Goal: Information Seeking & Learning: Learn about a topic

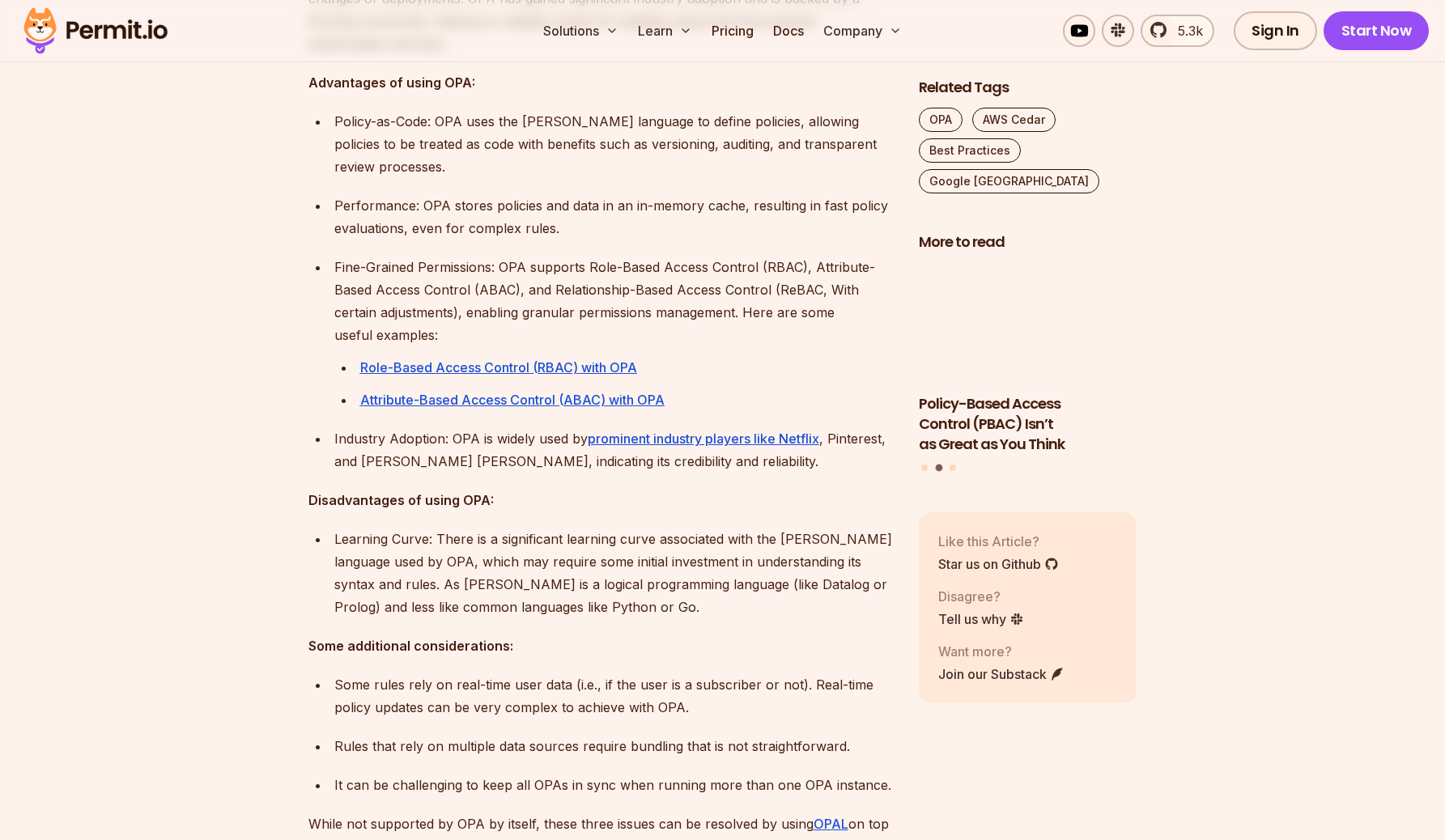
scroll to position [1371, 0]
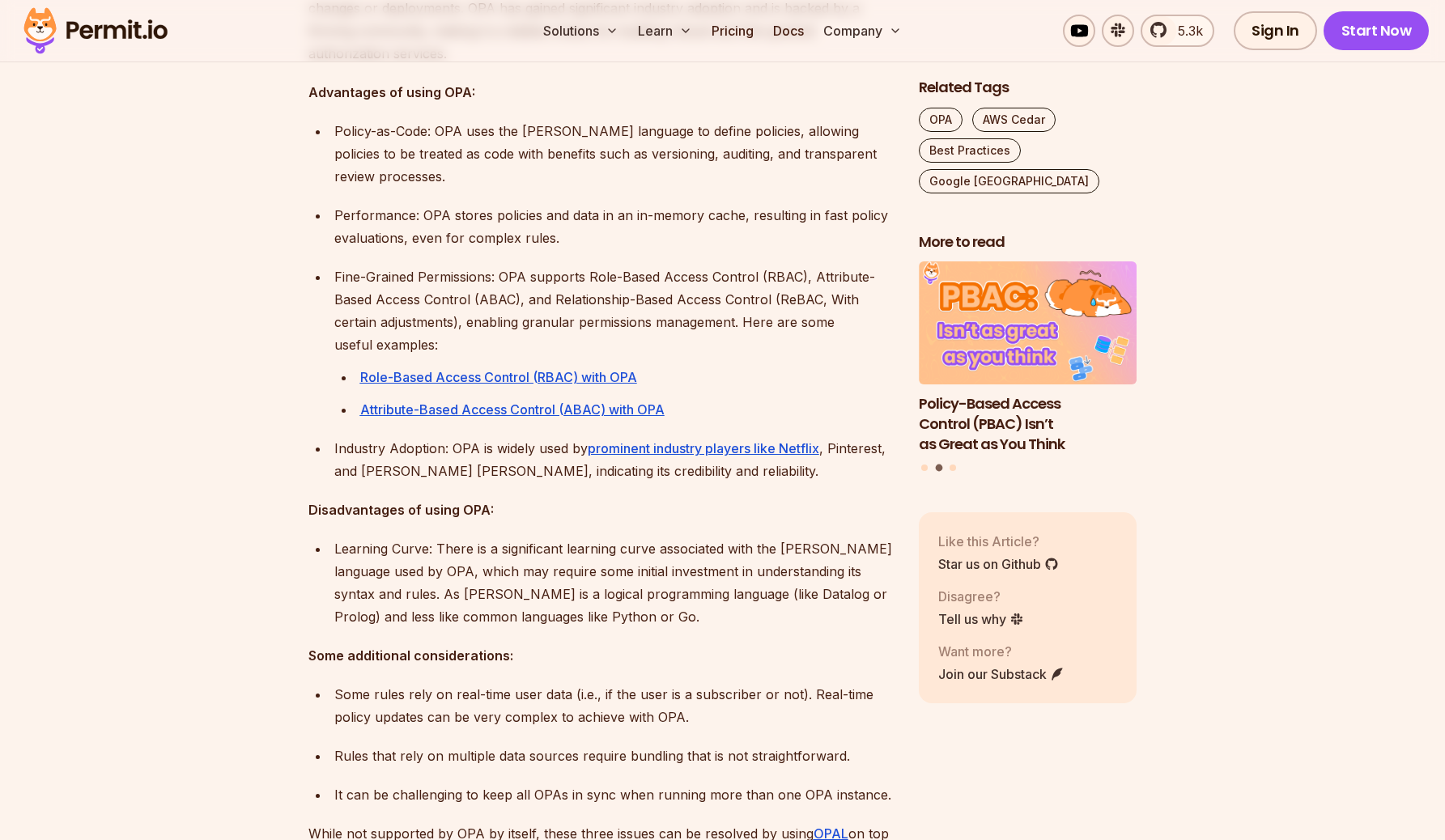
click at [481, 137] on p "Policy-as-Code: OPA uses the [PERSON_NAME] language to define policies, allowin…" at bounding box center [613, 154] width 559 height 68
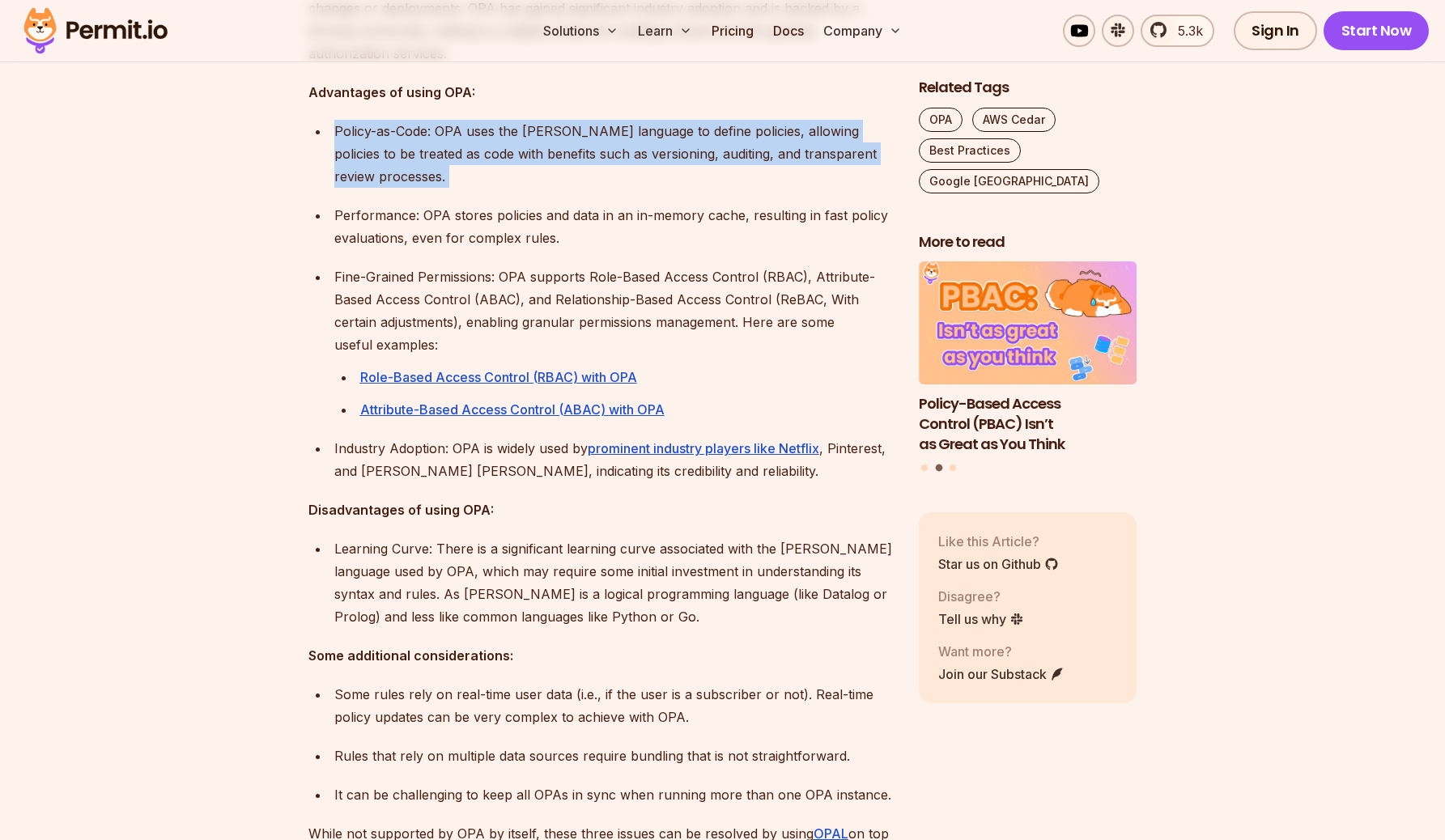
click at [481, 137] on p "Policy-as-Code: OPA uses the [PERSON_NAME] language to define policies, allowin…" at bounding box center [613, 154] width 559 height 68
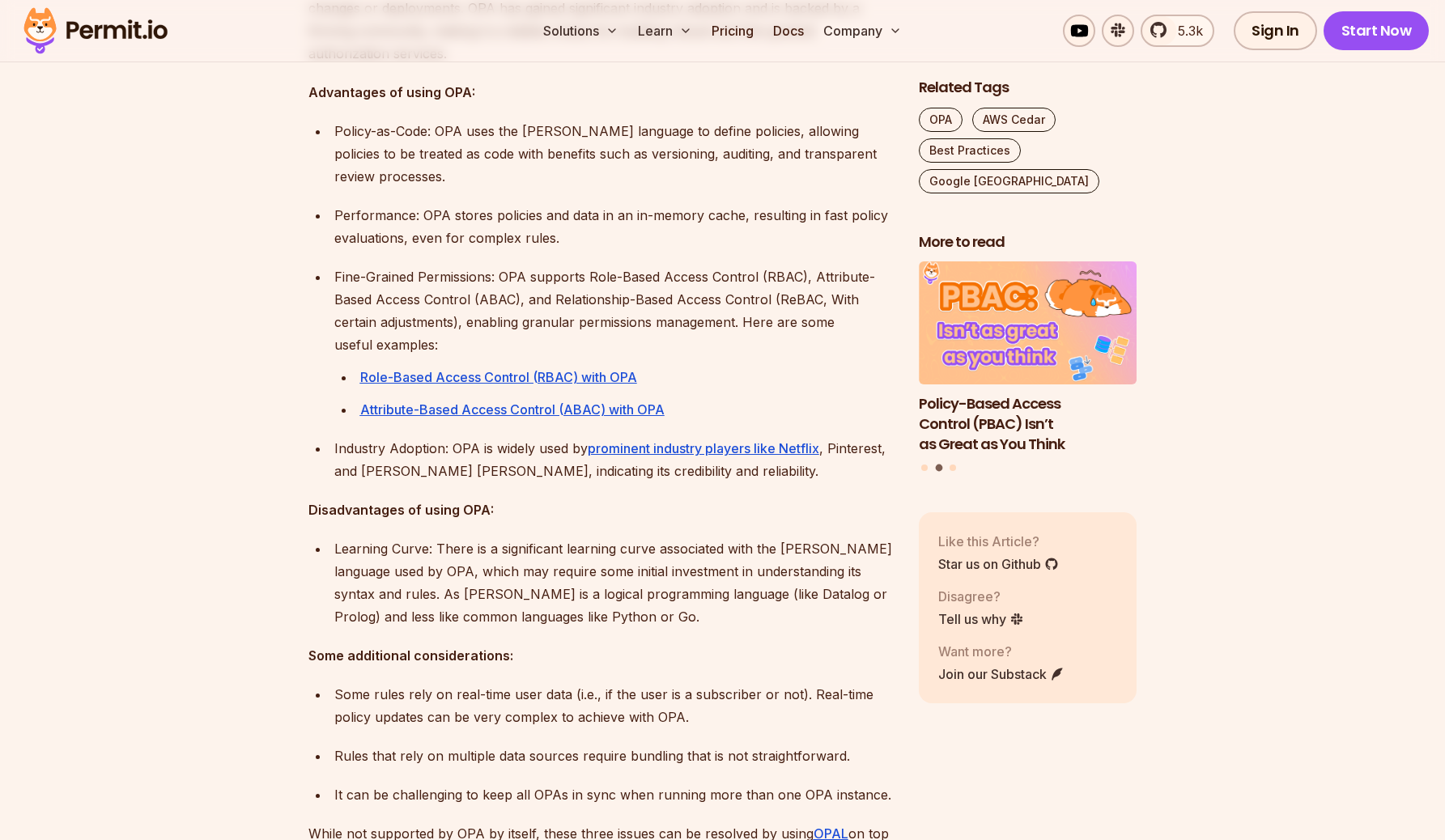
click at [464, 204] on p "Performance: OPA stores policies and data in an in-memory cache, resulting in f…" at bounding box center [613, 226] width 559 height 46
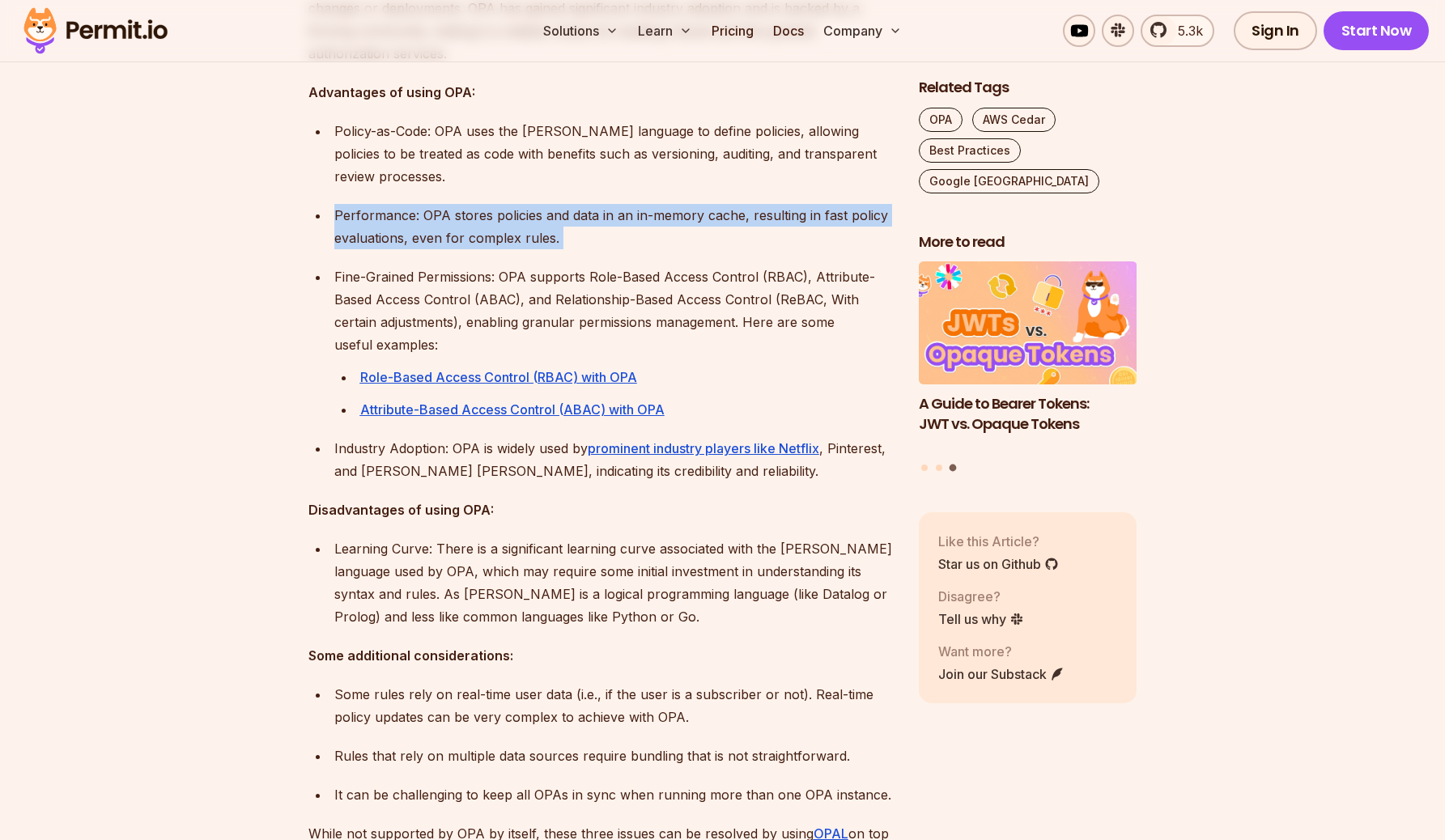
click at [464, 204] on p "Performance: OPA stores policies and data in an in-memory cache, resulting in f…" at bounding box center [613, 226] width 559 height 46
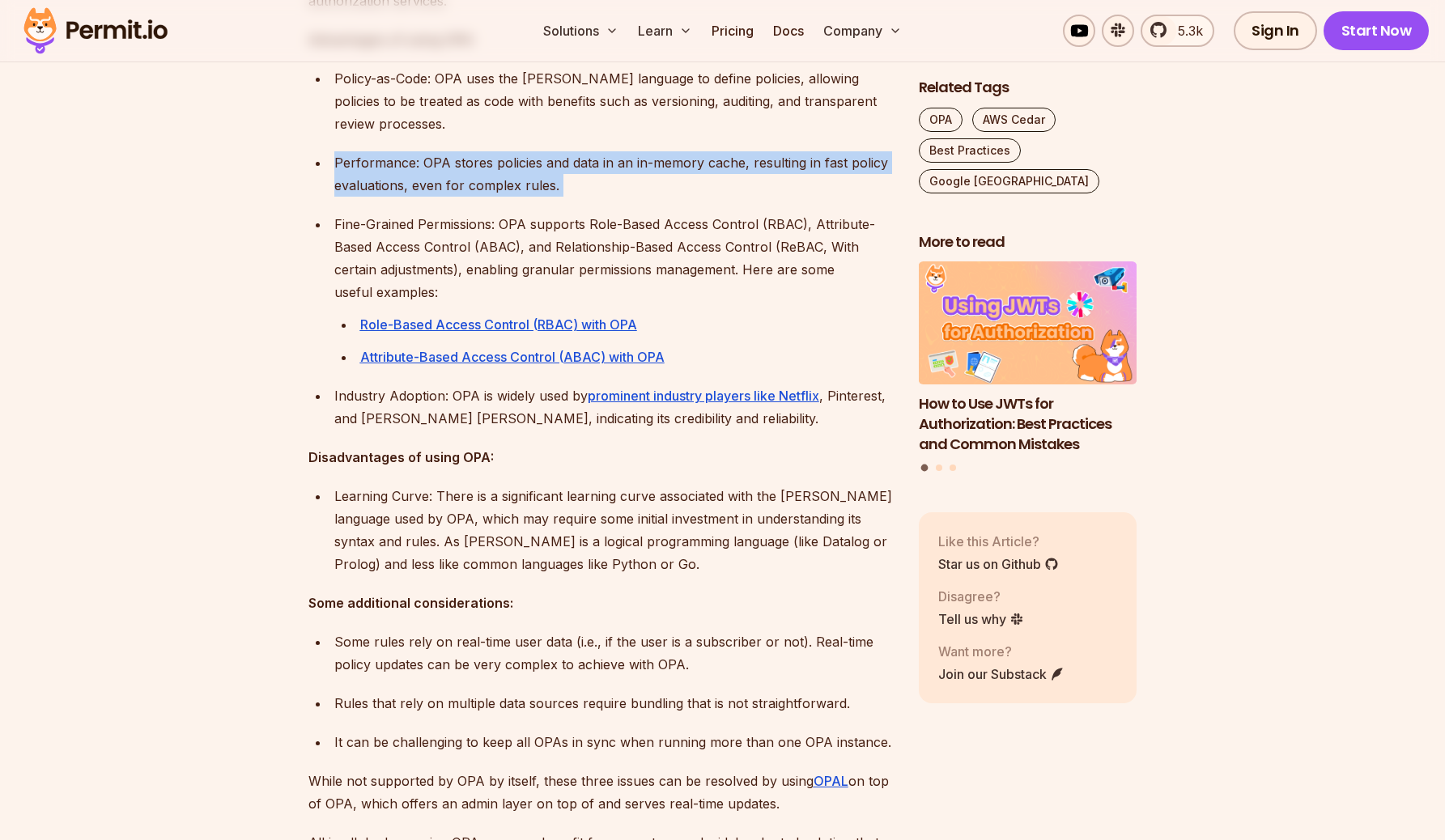
scroll to position [1437, 0]
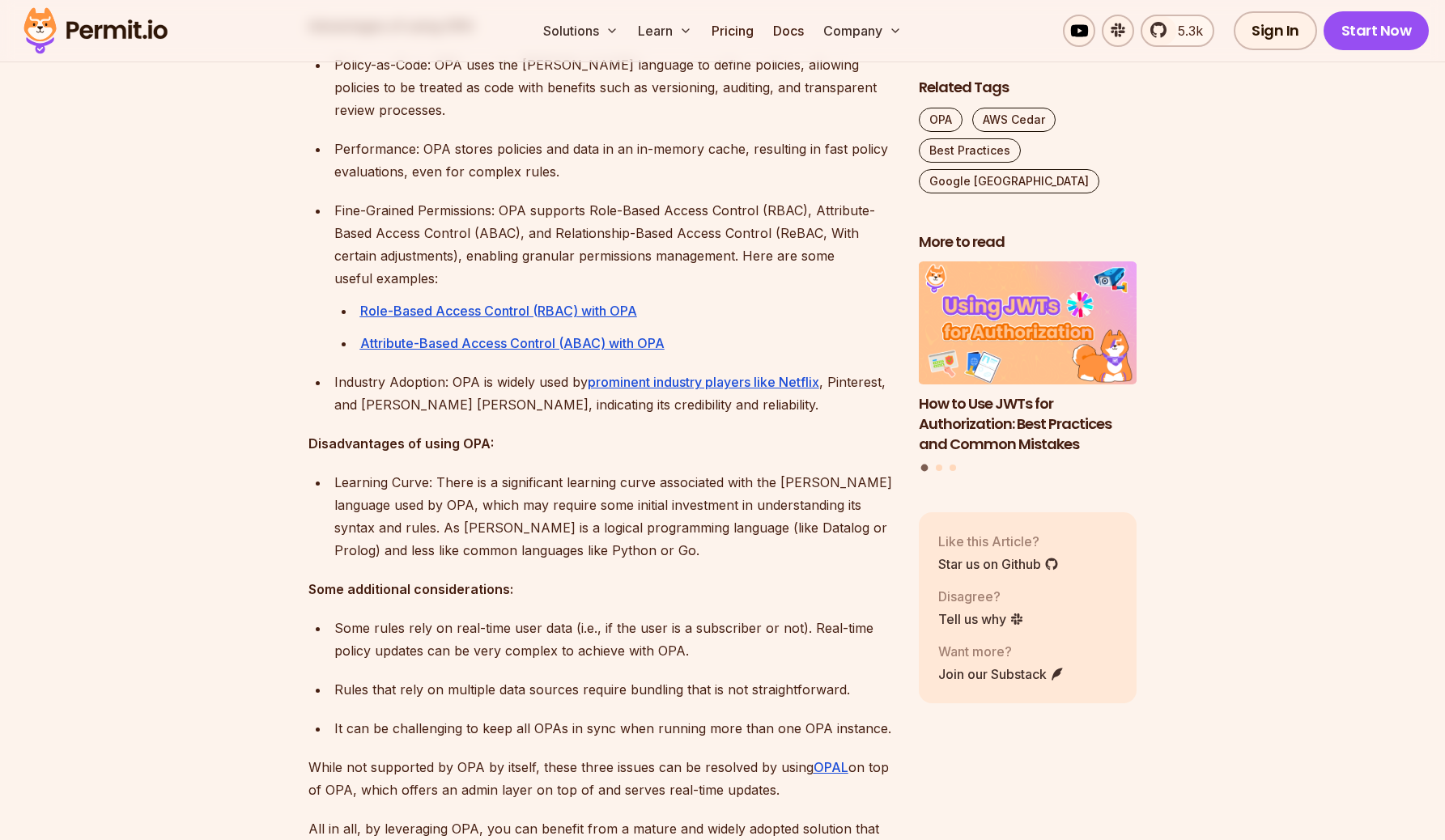
click at [484, 205] on p "Fine-Grained Permissions: OPA supports Role-Based Access Control (RBAC), Attrib…" at bounding box center [613, 244] width 559 height 90
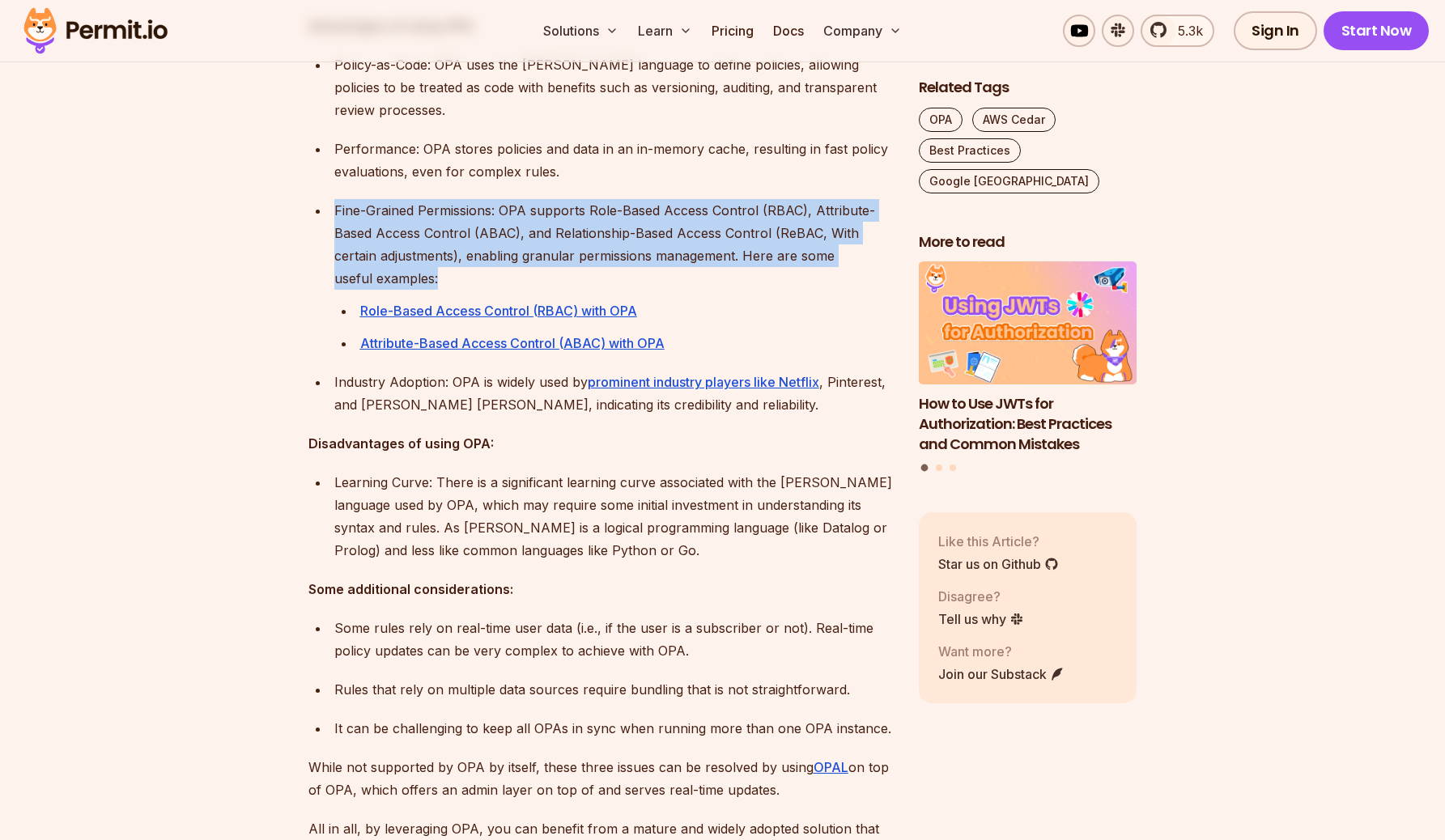
click at [484, 205] on p "Fine-Grained Permissions: OPA supports Role-Based Access Control (RBAC), Attrib…" at bounding box center [613, 244] width 559 height 90
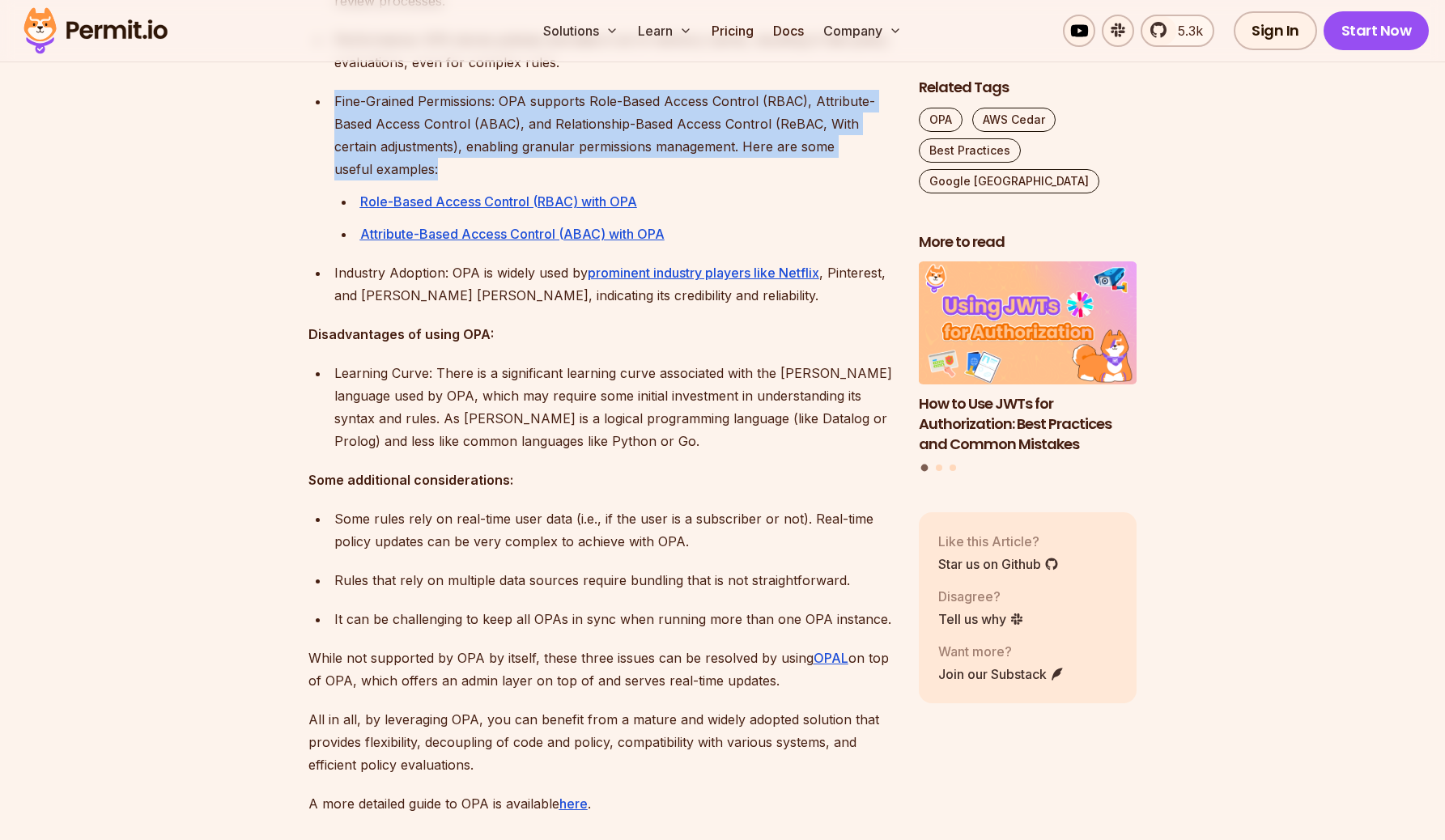
scroll to position [1549, 0]
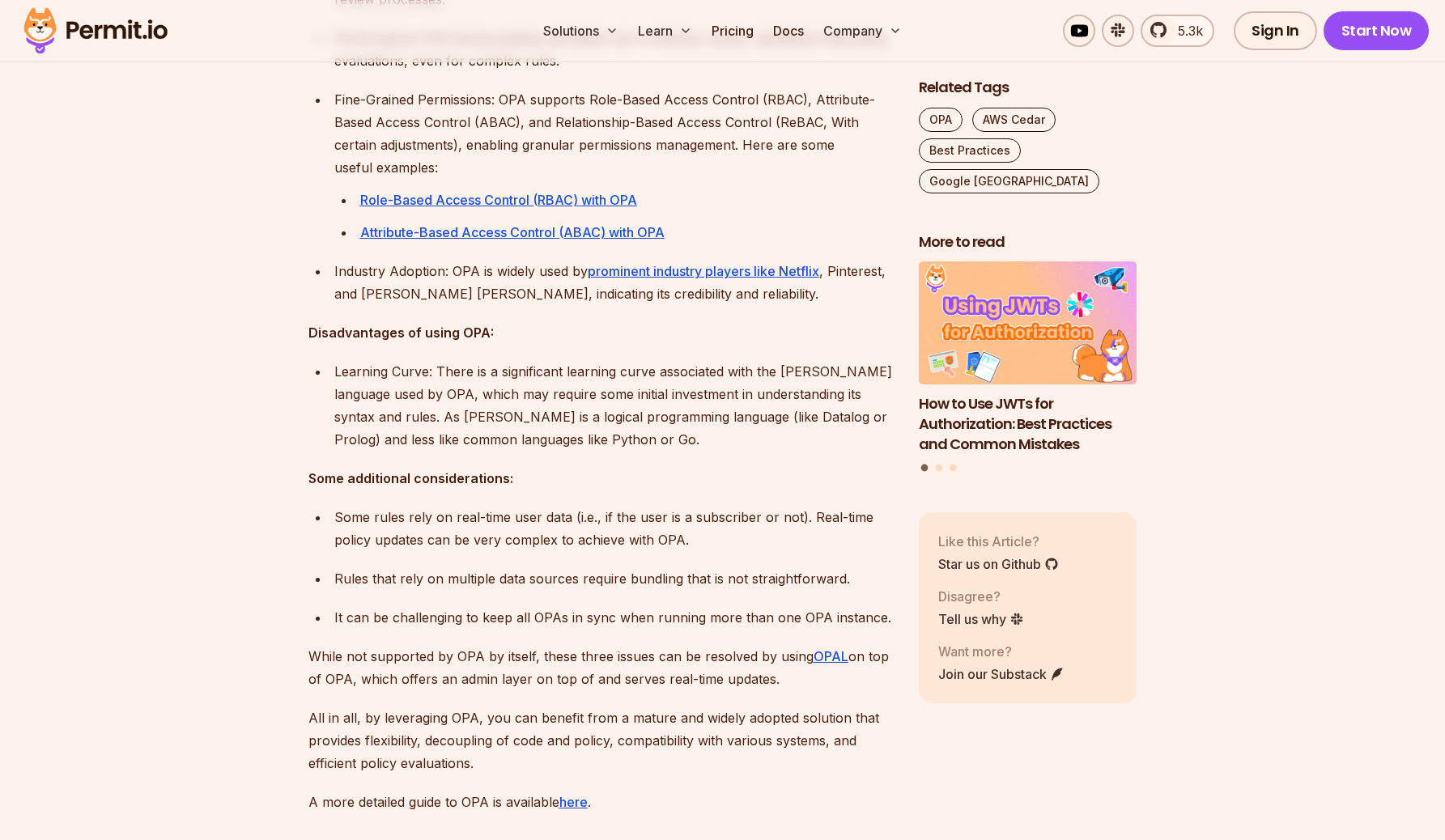
click at [464, 260] on p "Industry Adoption: OPA is widely used by prominent industry players like Netfli…" at bounding box center [613, 282] width 559 height 46
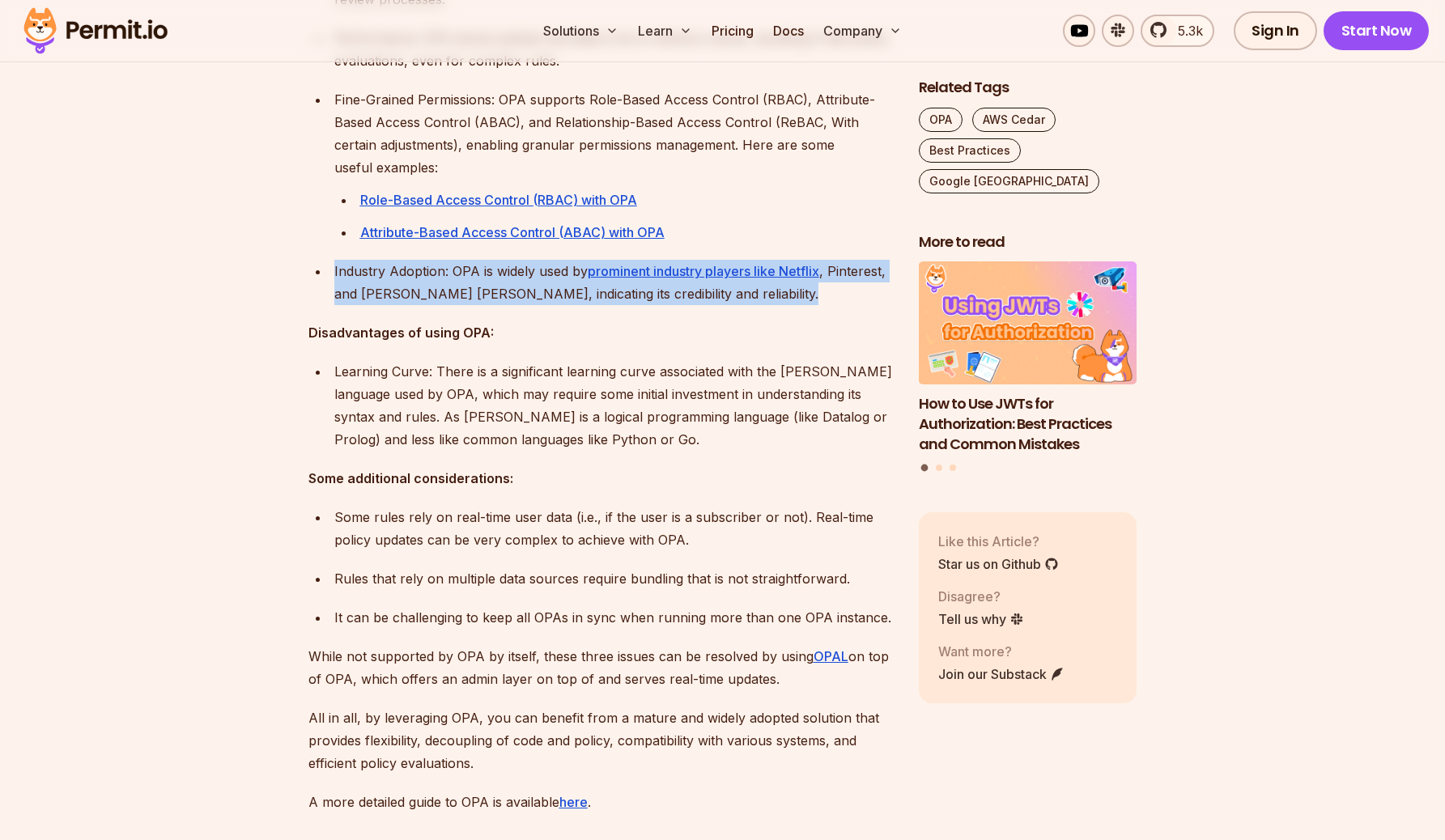
click at [464, 260] on p "Industry Adoption: OPA is widely used by prominent industry players like Netfli…" at bounding box center [613, 282] width 559 height 46
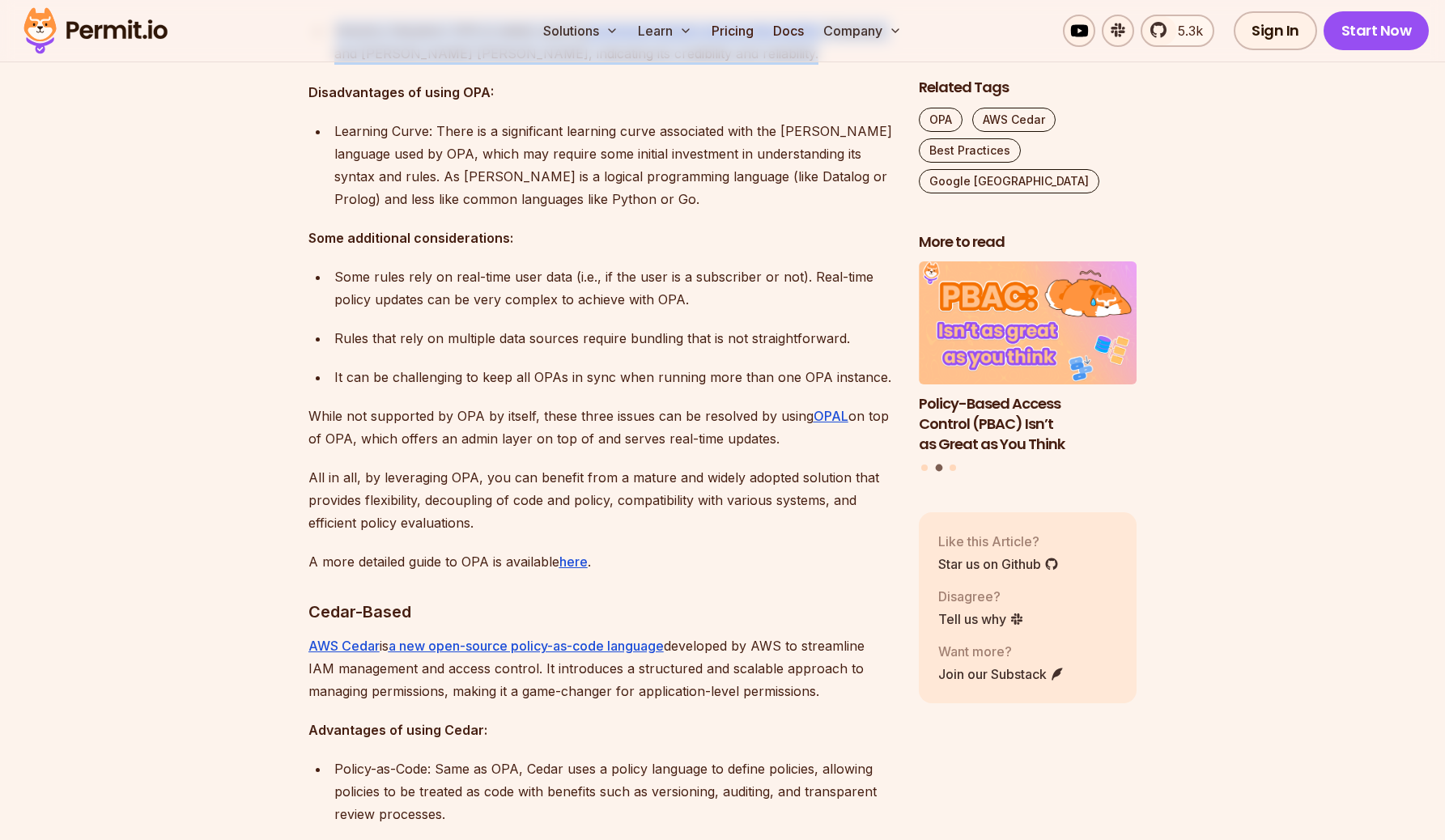
scroll to position [1791, 0]
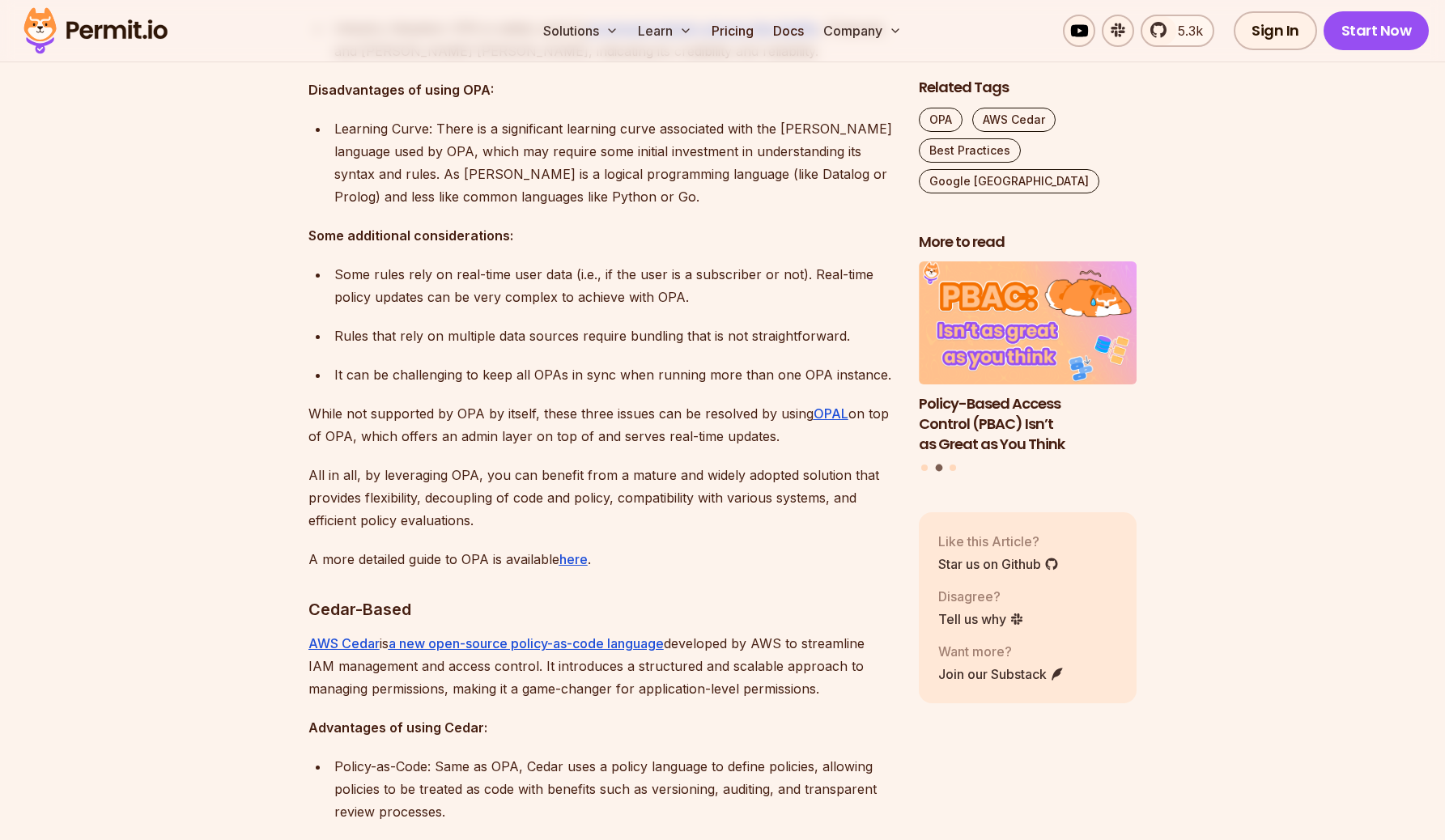
click at [464, 263] on p "Some rules rely on real-time user data (i.e., if the user is a subscriber or no…" at bounding box center [613, 285] width 559 height 46
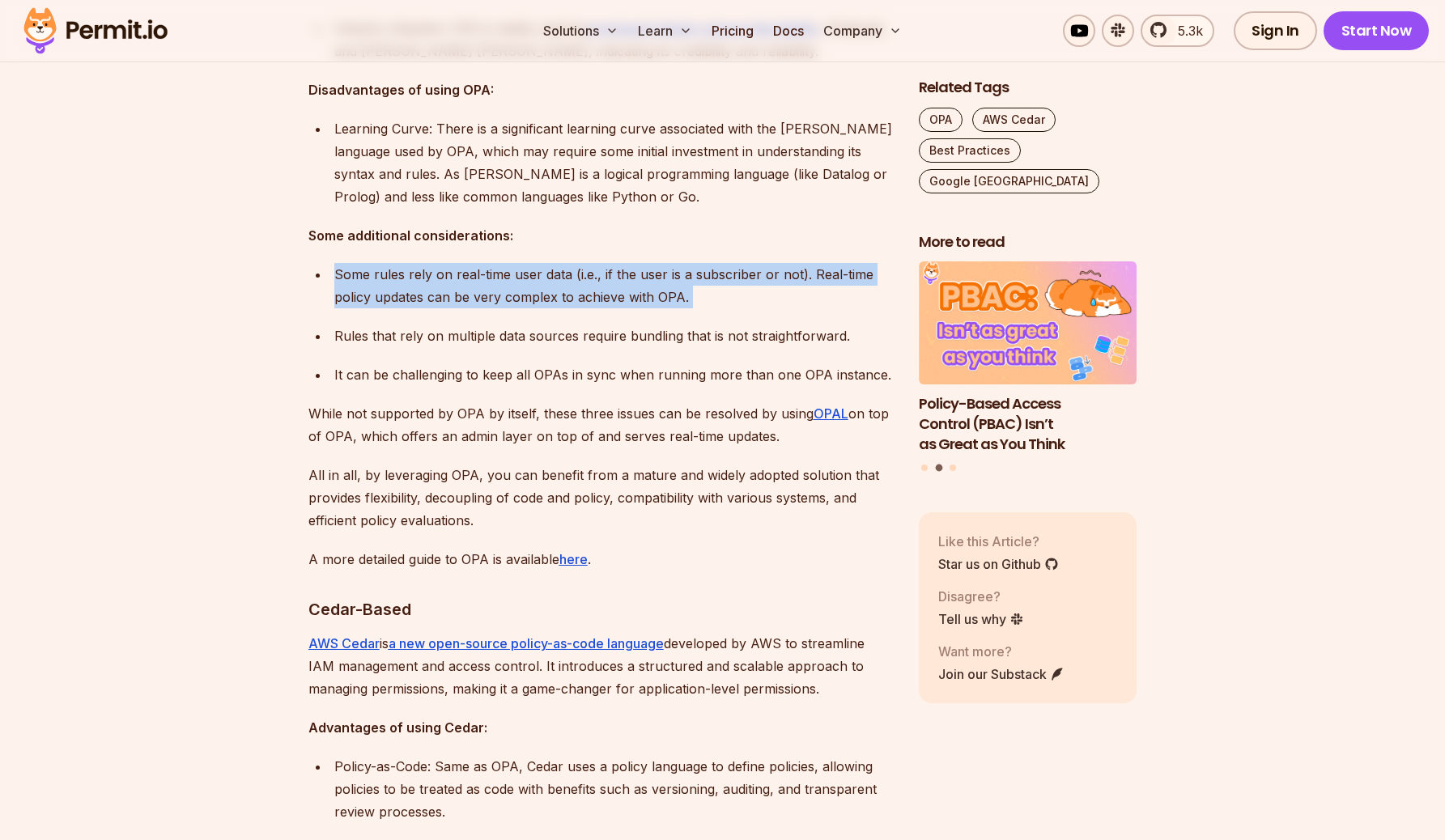
click at [464, 263] on p "Some rules rely on real-time user data (i.e., if the user is a subscriber or no…" at bounding box center [613, 285] width 559 height 46
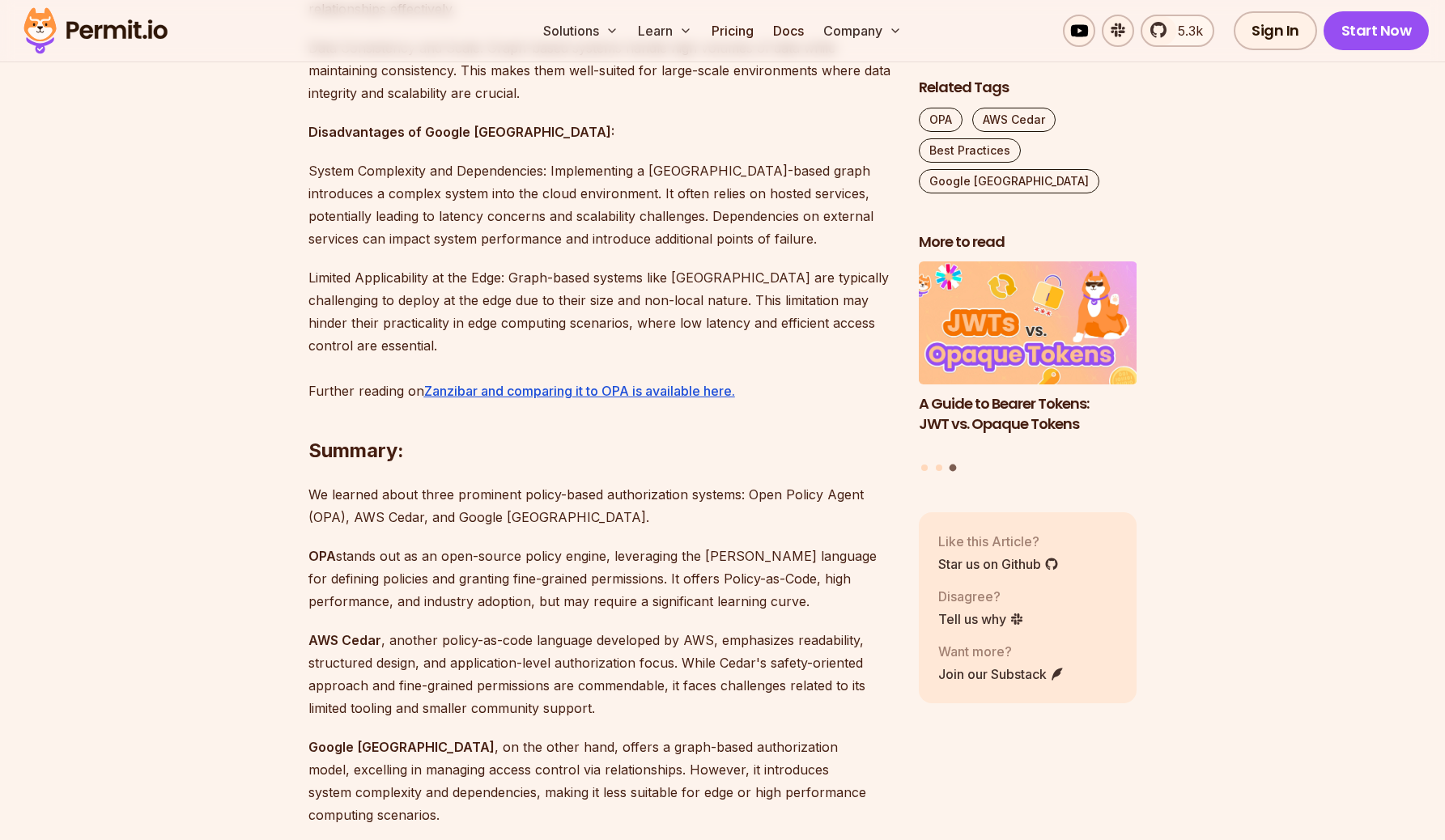
scroll to position [3541, 0]
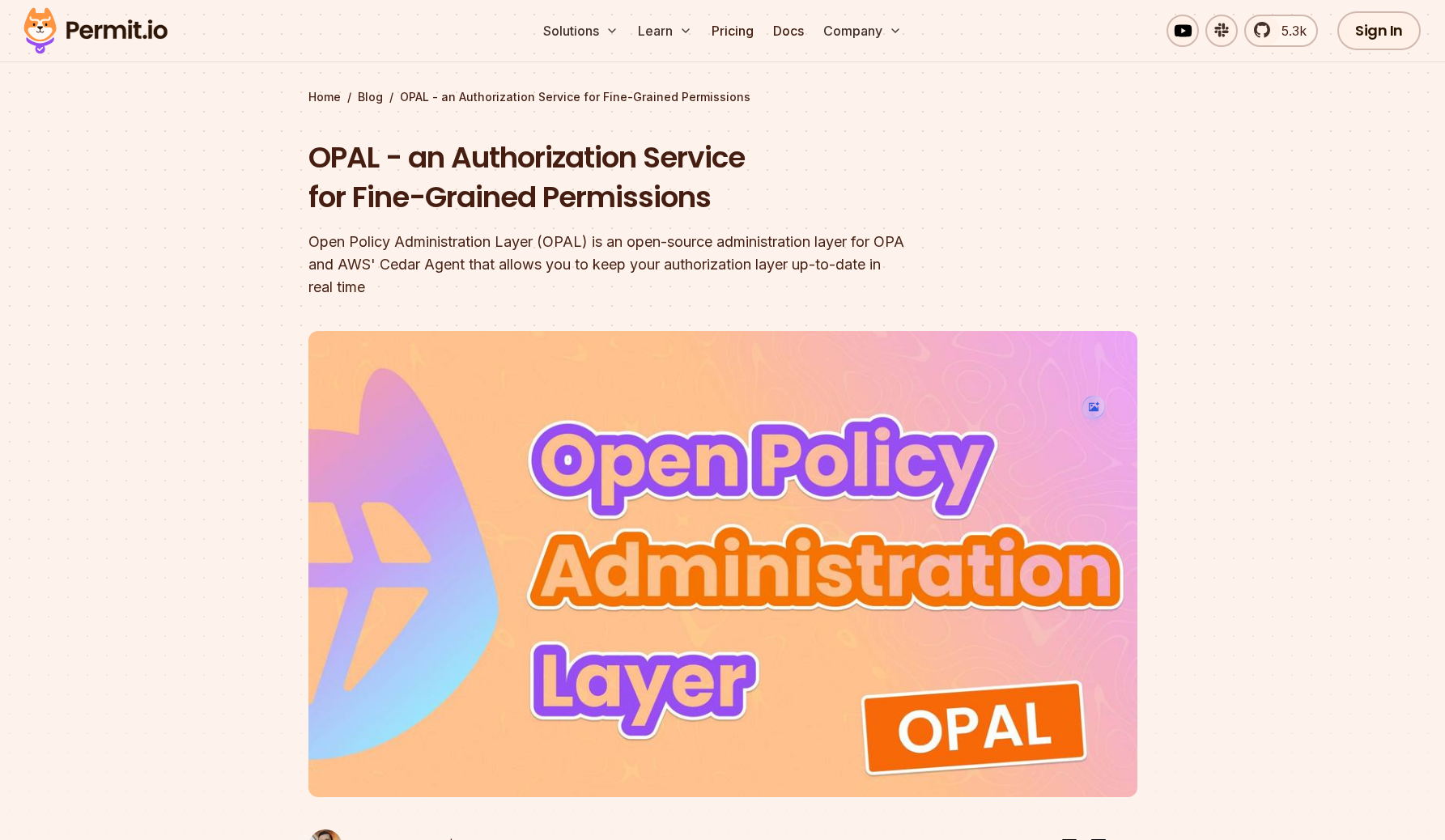
scroll to position [26, 0]
